Goal: Task Accomplishment & Management: Manage account settings

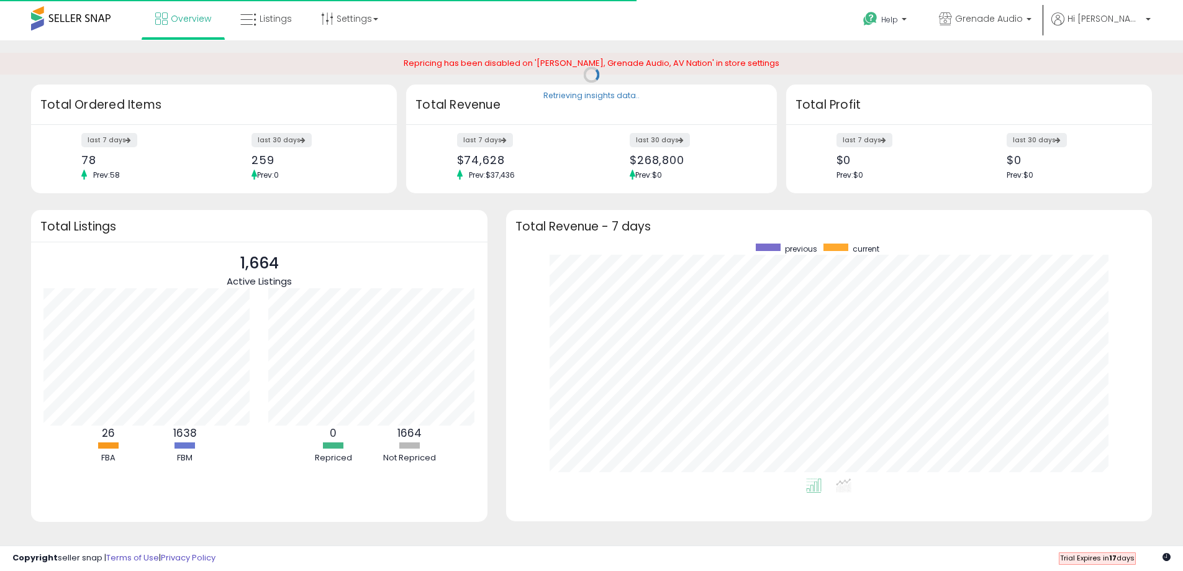
scroll to position [235, 622]
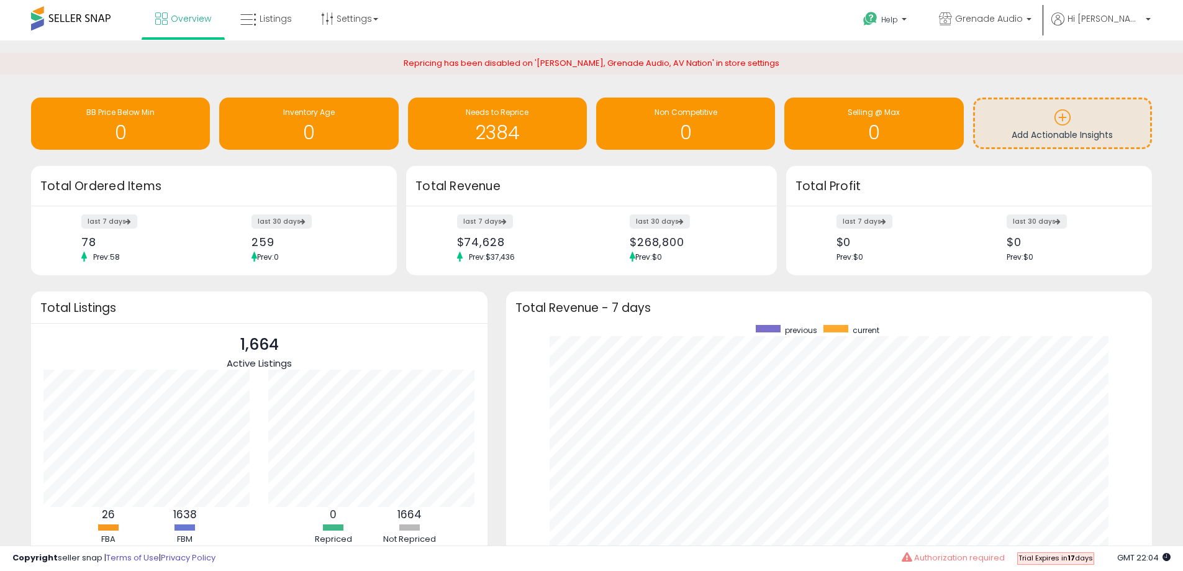
click at [1151, 19] on li "Hi [PERSON_NAME] Account Profile Stop impersonating" at bounding box center [1101, 27] width 108 height 30
click at [1142, 19] on p "Hi [PERSON_NAME]" at bounding box center [1100, 20] width 99 height 16
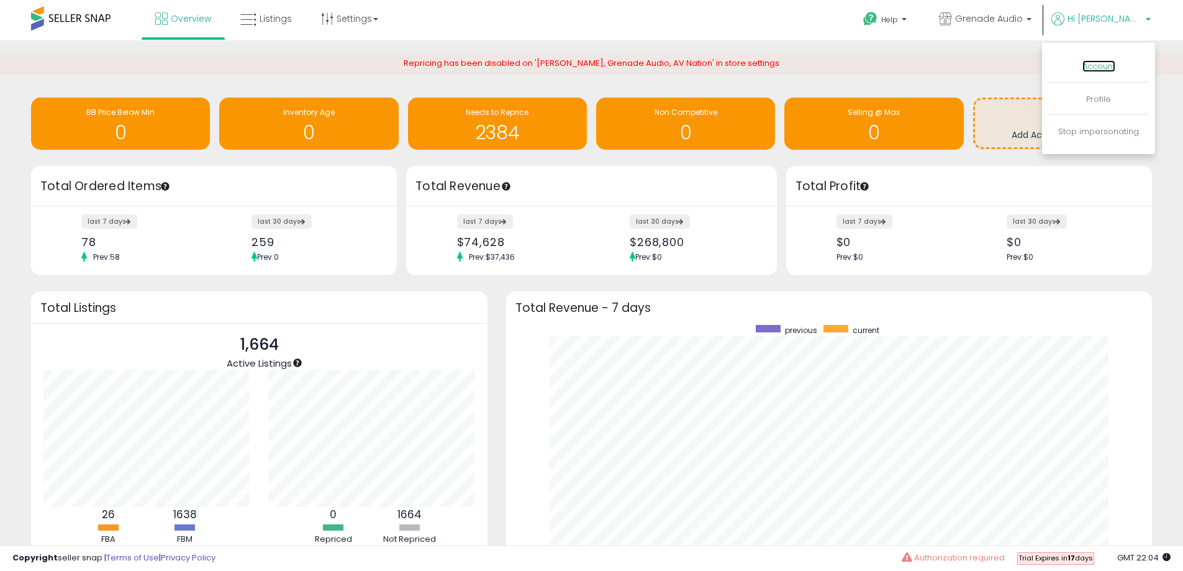
click at [1105, 61] on link "Account" at bounding box center [1098, 66] width 33 height 12
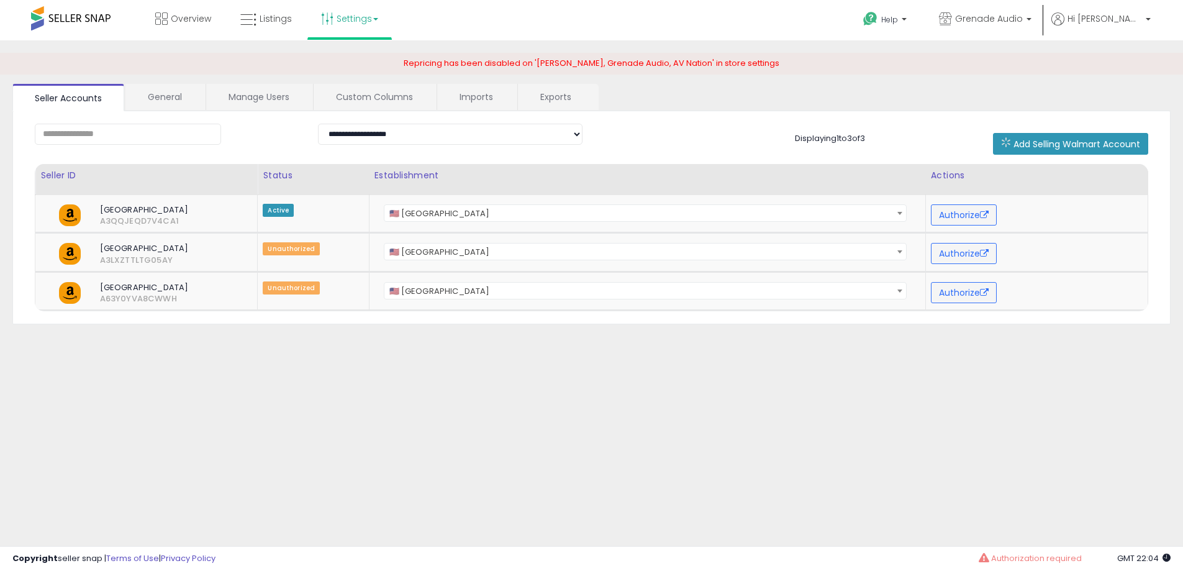
click at [360, 25] on link "Settings" at bounding box center [350, 18] width 76 height 37
click at [342, 99] on link "User settings" at bounding box center [350, 96] width 53 height 12
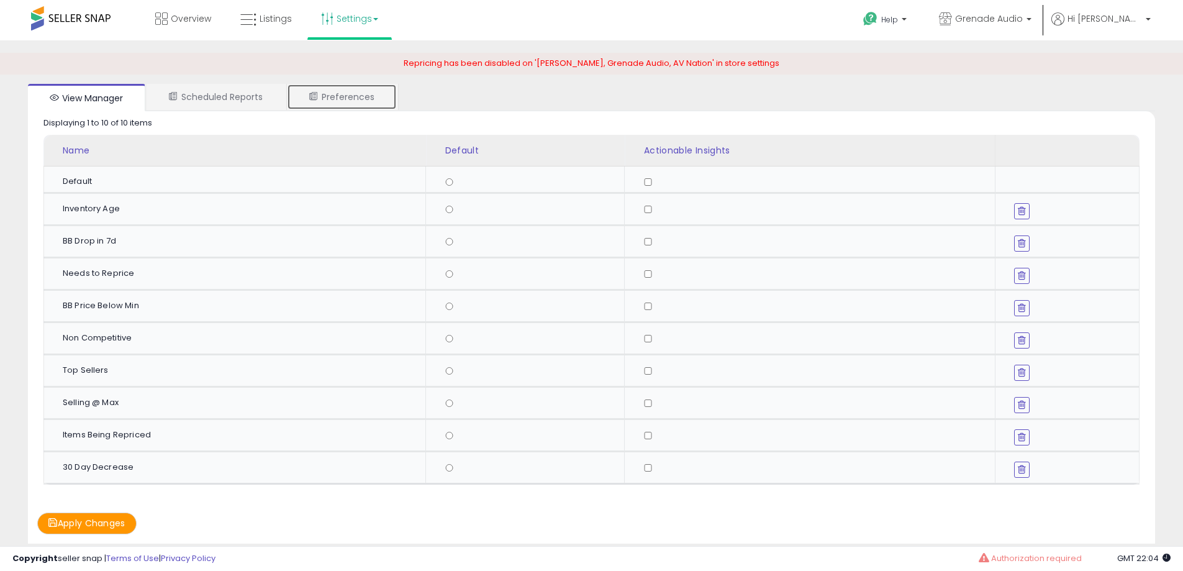
click at [332, 97] on link "Preferences" at bounding box center [342, 97] width 110 height 26
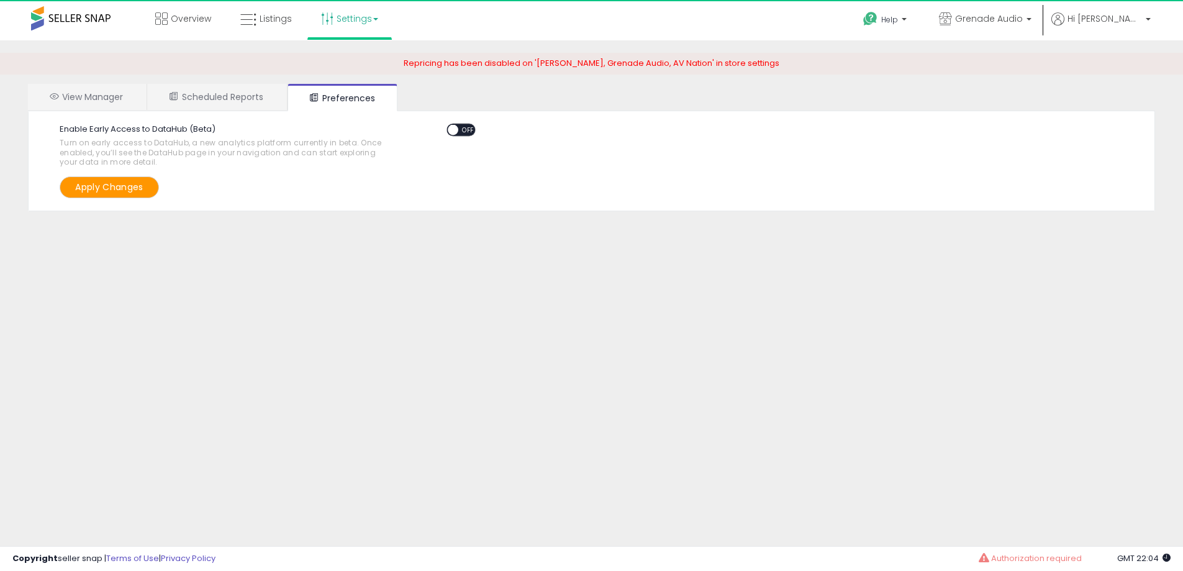
click at [469, 132] on span "OFF" at bounding box center [468, 129] width 20 height 11
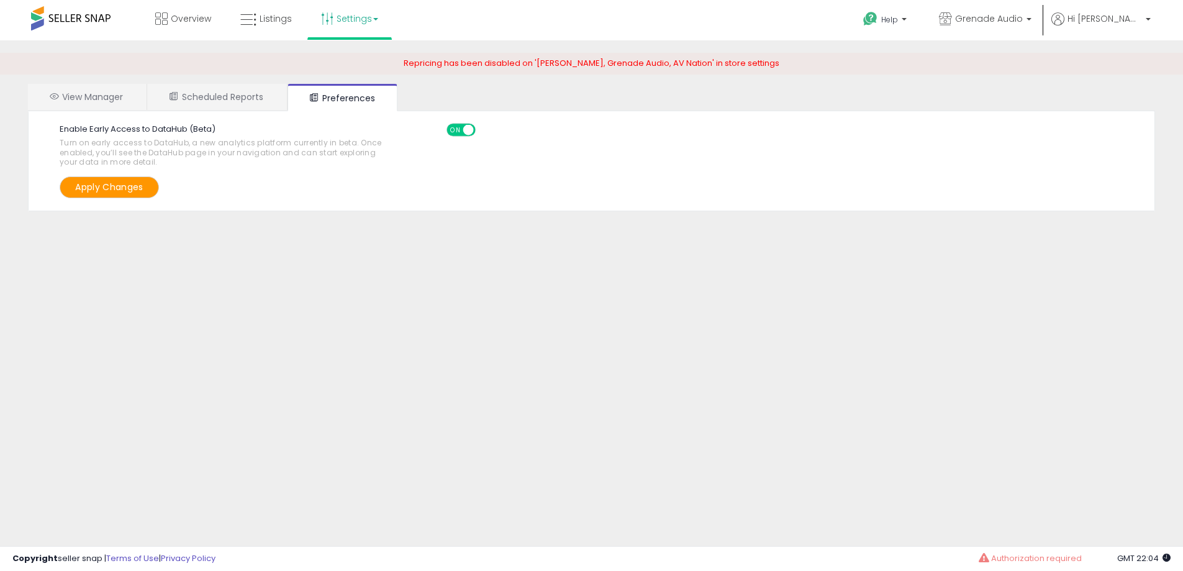
click at [120, 193] on button "Apply Changes" at bounding box center [109, 187] width 99 height 22
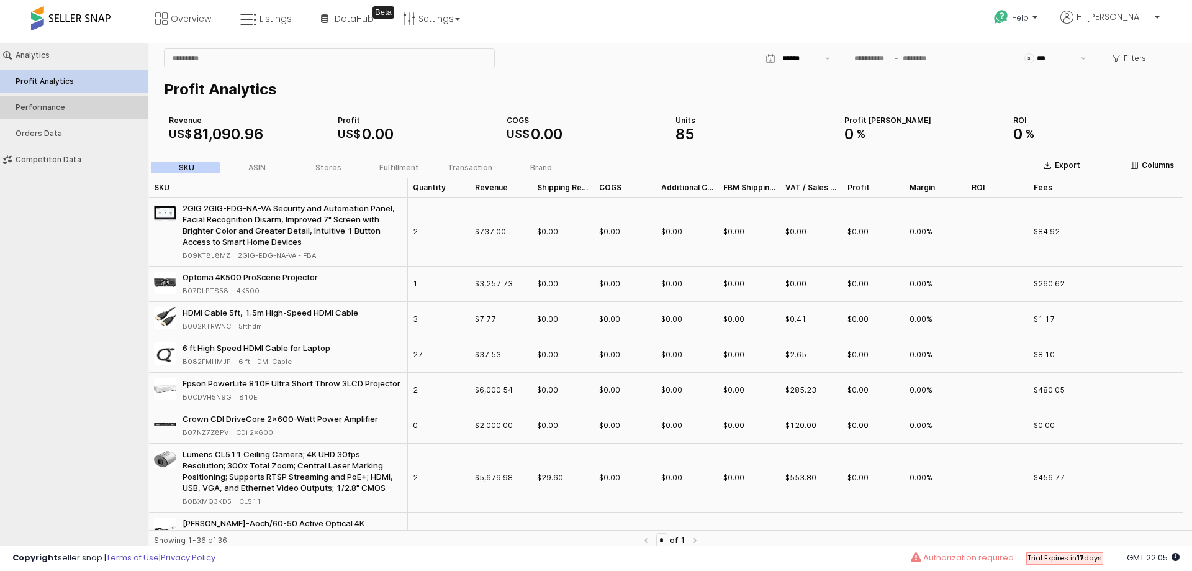
click at [45, 112] on button "Performance" at bounding box center [74, 108] width 157 height 24
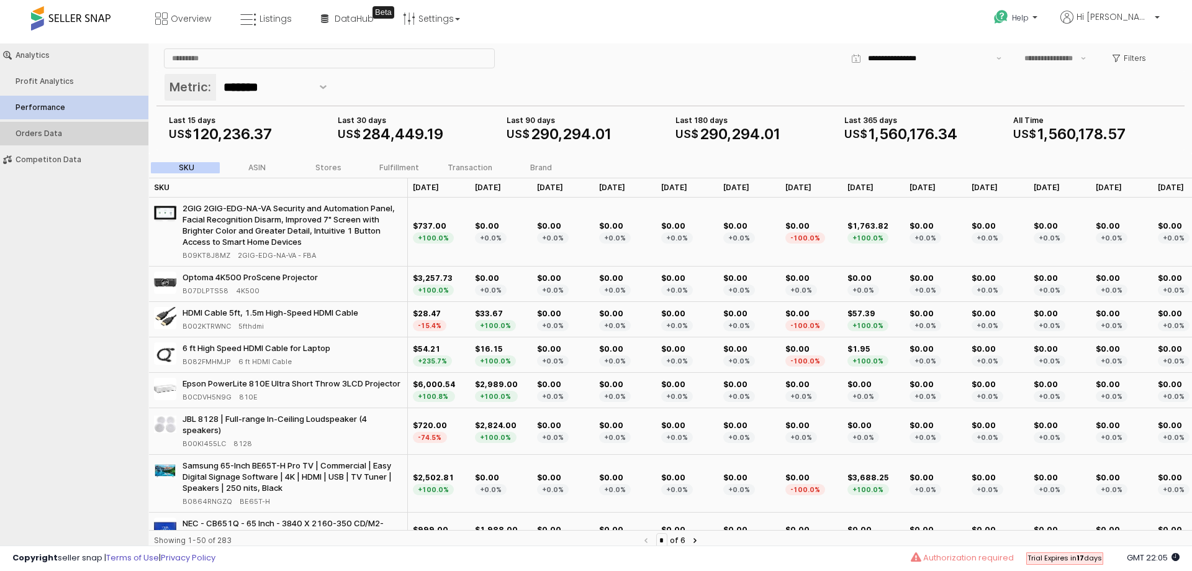
type input "***"
click at [47, 134] on div "Orders Data" at bounding box center [81, 133] width 130 height 9
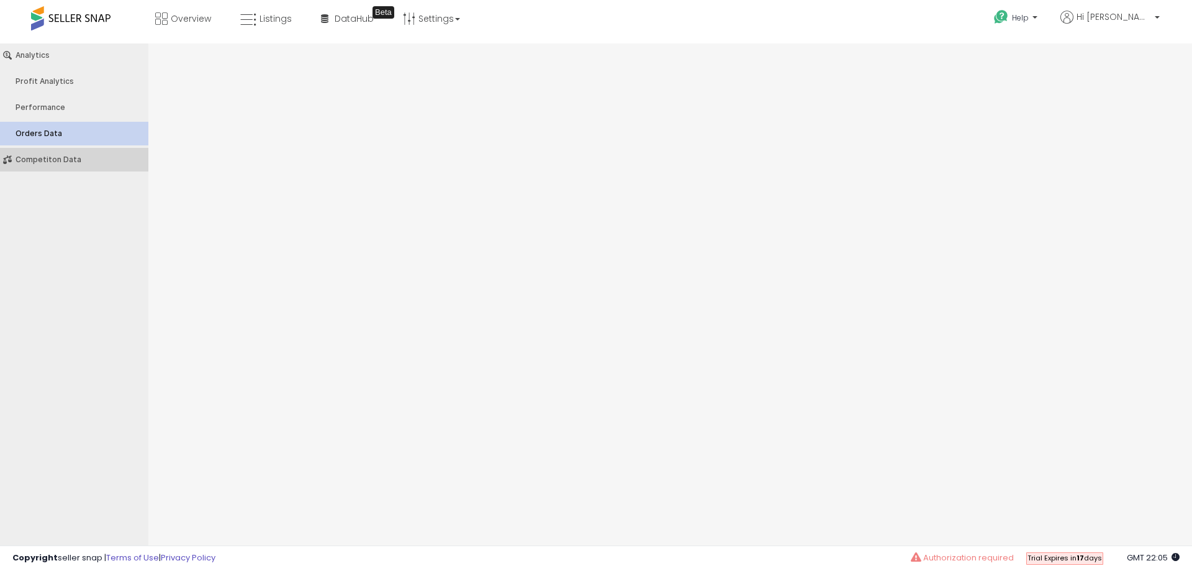
click at [67, 158] on div "Competiton Data" at bounding box center [81, 159] width 130 height 9
click at [65, 168] on button "Competiton Data" at bounding box center [74, 160] width 157 height 24
